Goal: Use online tool/utility: Use online tool/utility

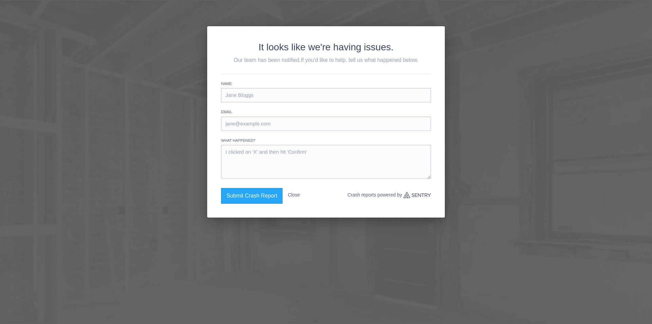
click at [294, 193] on button "Close" at bounding box center [294, 195] width 12 height 14
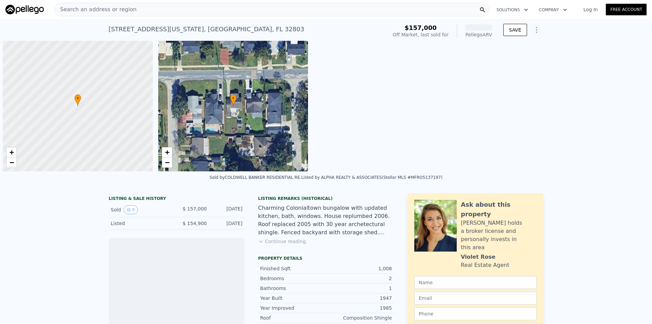
scroll to position [0, 3]
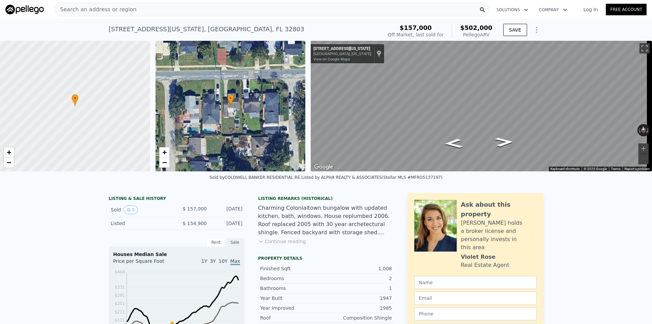
click at [89, 10] on span "Search an address or region" at bounding box center [96, 9] width 82 height 8
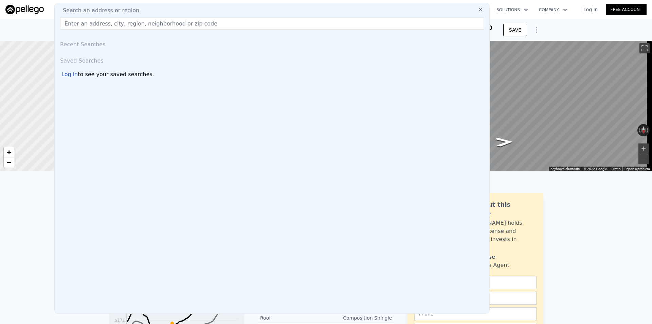
click at [101, 27] on input "text" at bounding box center [272, 23] width 424 height 12
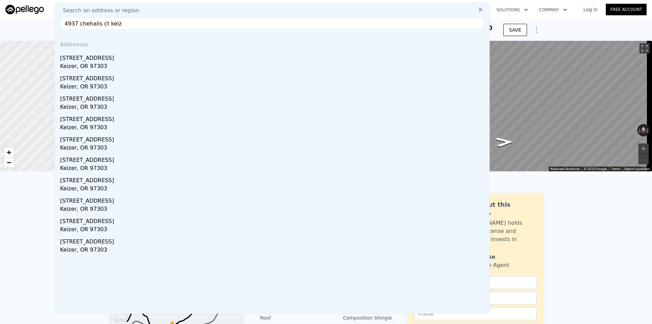
type input "4937 chehalis ct keiz"
click at [95, 60] on div "[STREET_ADDRESS]" at bounding box center [273, 56] width 427 height 11
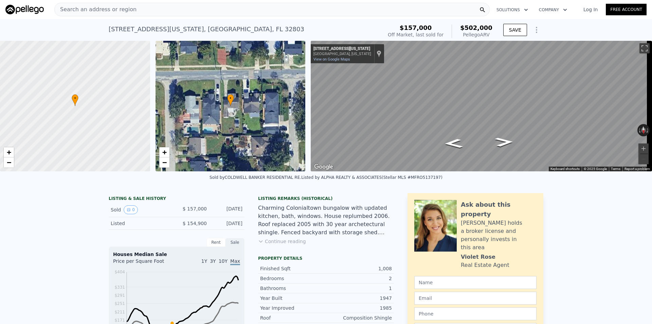
type input "2.5"
type input "1008"
type input "1645"
type input "4791"
type input "9147"
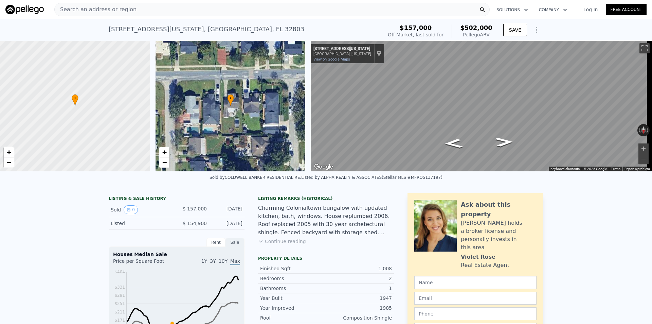
type input "$ 422,000"
type input "4"
type input "-$ 57,273"
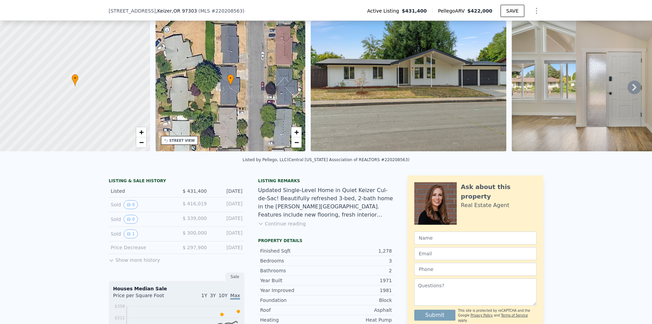
scroll to position [66, 0]
